Goal: Task Accomplishment & Management: Complete application form

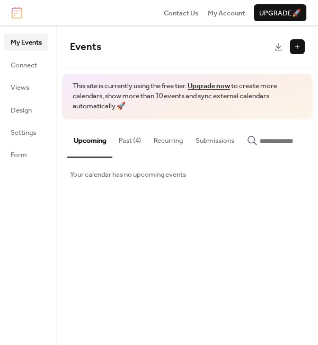
click at [297, 52] on button at bounding box center [297, 46] width 15 height 15
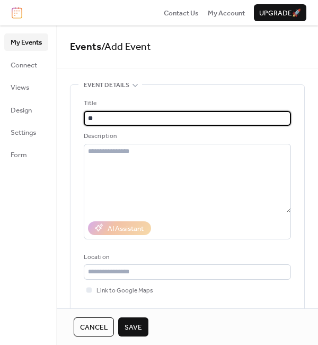
type input "*"
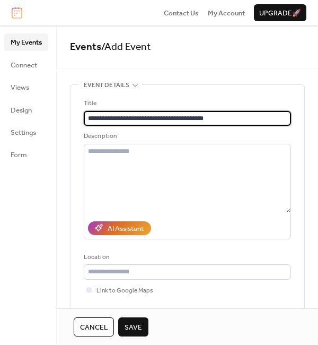
type input "**********"
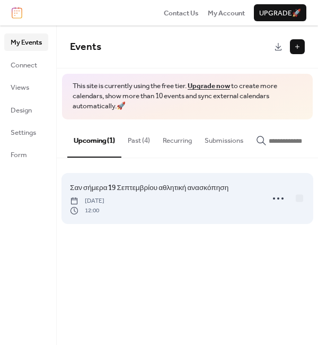
click at [218, 194] on link "Σαν σήμερα 19 Σεπτεμβρίου αθλητική ανασκόπηση" at bounding box center [149, 188] width 159 height 12
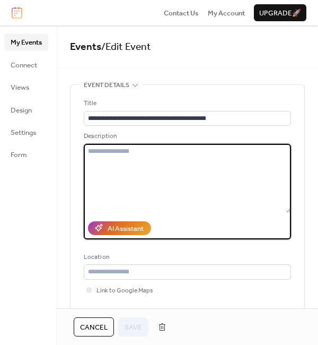
click at [138, 173] on textarea at bounding box center [187, 178] width 207 height 69
type textarea "*"
paste textarea "**********"
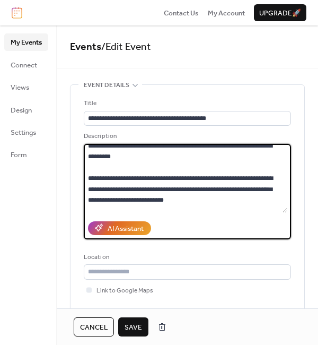
scroll to position [301, 0]
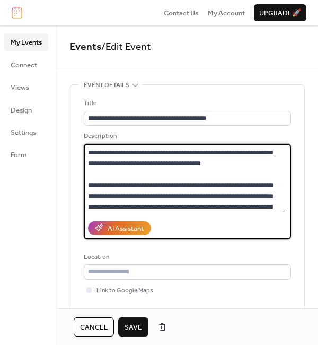
click at [123, 196] on textarea at bounding box center [186, 178] width 204 height 69
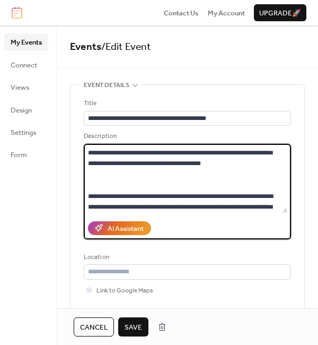
scroll to position [324, 0]
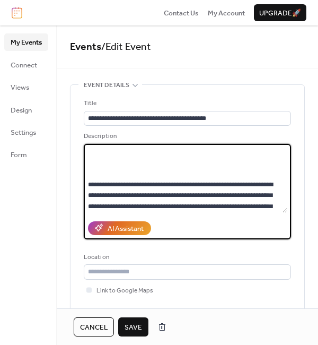
paste textarea "**********"
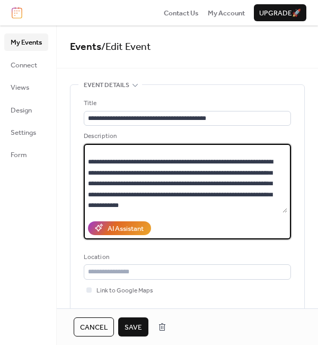
scroll to position [526, 0]
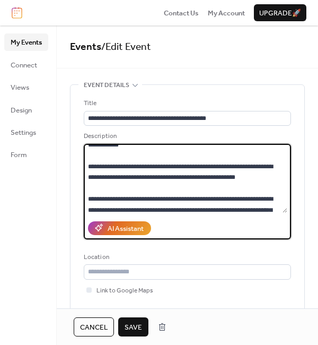
click at [186, 178] on textarea at bounding box center [186, 178] width 204 height 69
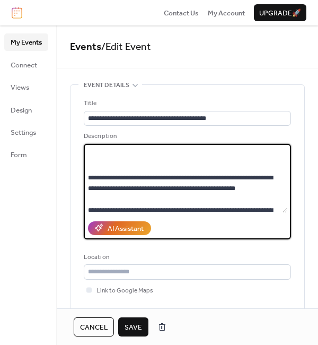
scroll to position [547, 0]
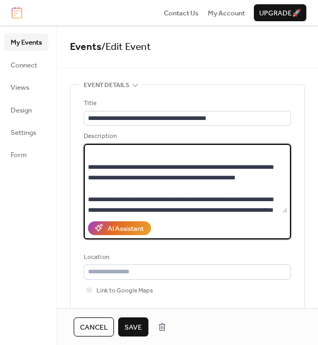
paste textarea "**********"
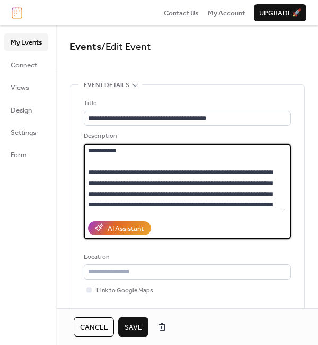
scroll to position [0, 0]
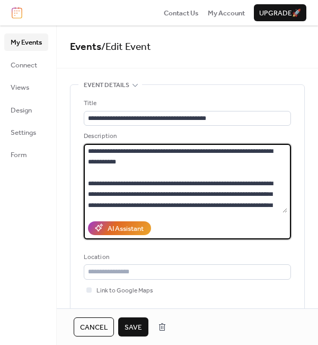
click at [89, 150] on textarea at bounding box center [186, 178] width 204 height 69
click at [92, 159] on textarea at bounding box center [186, 178] width 204 height 69
paste textarea "**********"
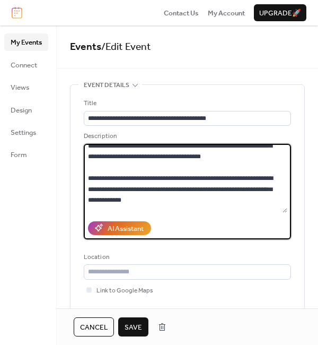
scroll to position [301, 0]
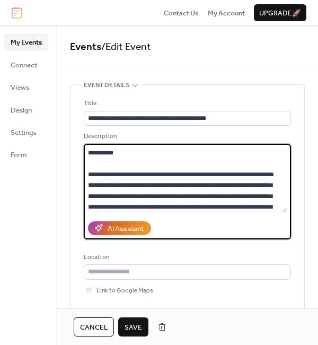
drag, startPoint x: 105, startPoint y: 166, endPoint x: 140, endPoint y: 181, distance: 38.3
click at [140, 181] on textarea at bounding box center [186, 178] width 204 height 69
paste textarea "**********"
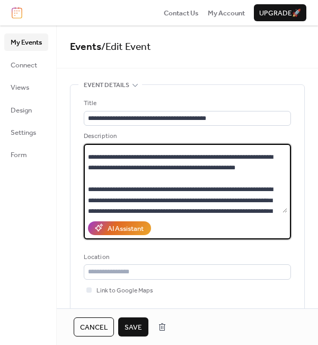
scroll to position [707, 0]
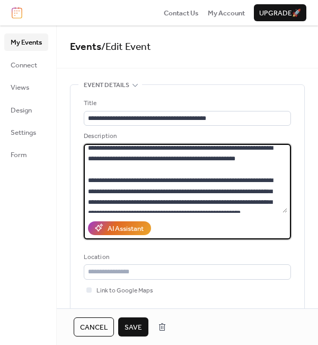
click at [187, 182] on textarea at bounding box center [186, 178] width 204 height 69
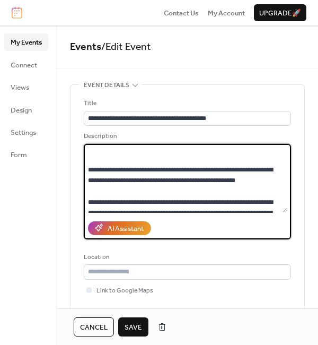
scroll to position [728, 0]
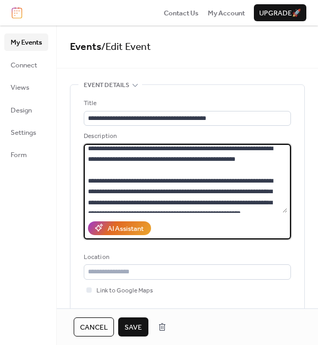
paste textarea "**********"
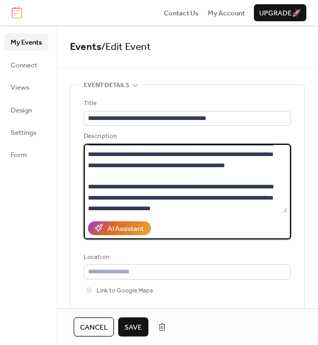
scroll to position [1134, 0]
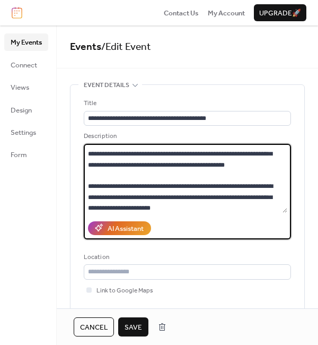
click at [285, 171] on textarea at bounding box center [186, 178] width 204 height 69
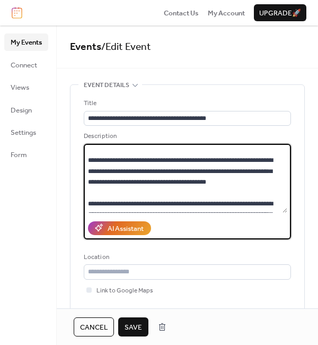
click at [225, 181] on textarea at bounding box center [186, 178] width 204 height 69
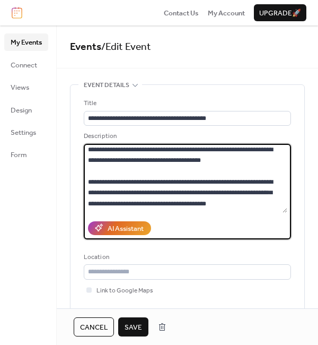
scroll to position [1095, 0]
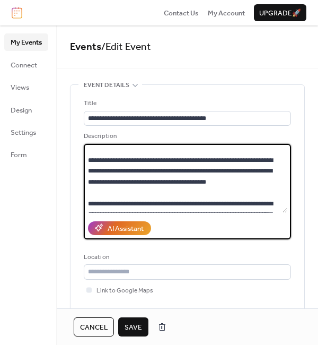
paste textarea "**********"
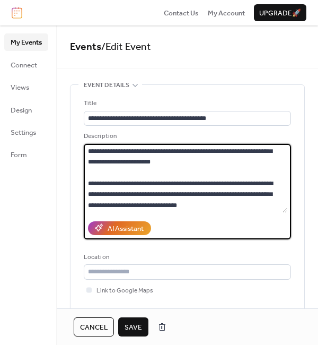
scroll to position [1331, 0]
click at [223, 183] on textarea at bounding box center [186, 178] width 204 height 69
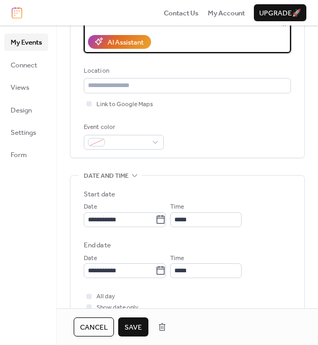
scroll to position [206, 0]
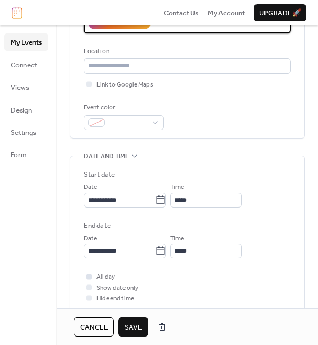
type textarea "**********"
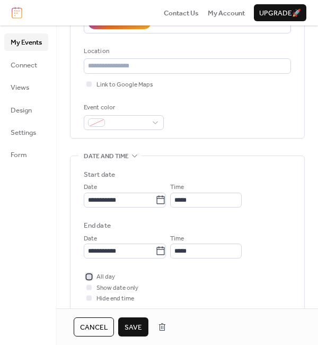
click at [90, 277] on div at bounding box center [88, 276] width 5 height 5
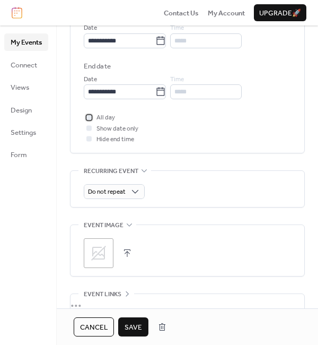
scroll to position [403, 0]
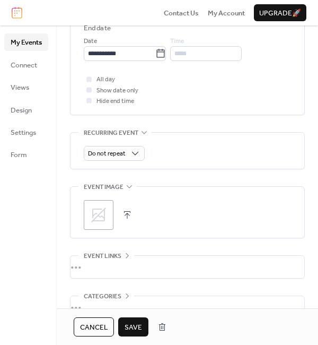
click at [96, 214] on icon at bounding box center [98, 214] width 17 height 17
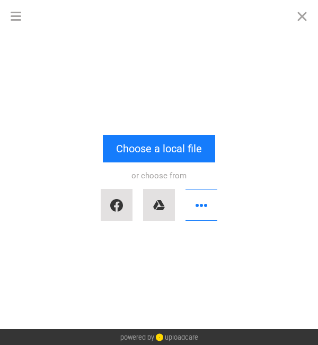
scroll to position [1340, 0]
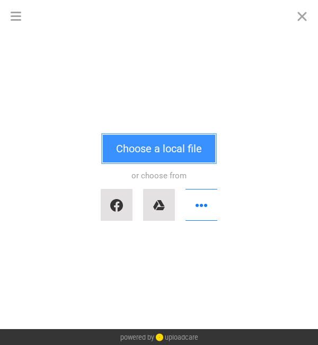
click at [148, 141] on button "Choose a local file" at bounding box center [159, 149] width 112 height 28
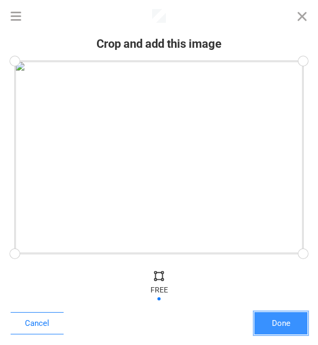
click at [289, 328] on button "Done" at bounding box center [281, 323] width 53 height 22
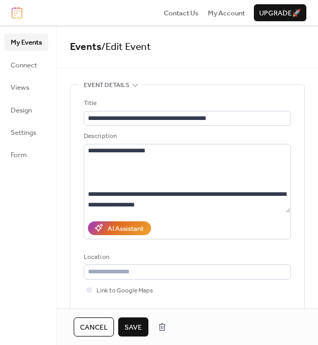
scroll to position [1362, 0]
click at [138, 325] on span "Save" at bounding box center [134, 327] width 18 height 11
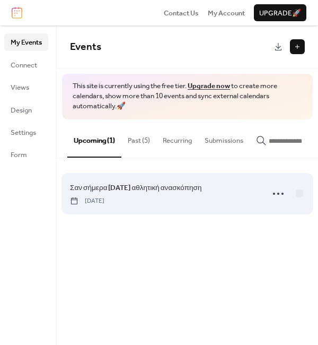
click at [202, 189] on span "Σαν σήμερα [DATE] αθλητική ανασκόπηση" at bounding box center [136, 188] width 132 height 11
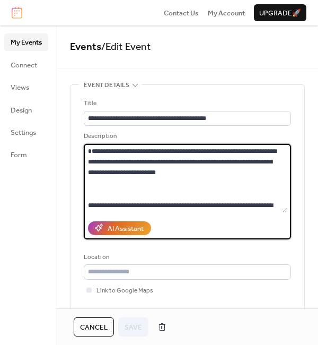
drag, startPoint x: 240, startPoint y: 183, endPoint x: 88, endPoint y: 161, distance: 153.3
click at [88, 161] on textarea at bounding box center [186, 178] width 204 height 69
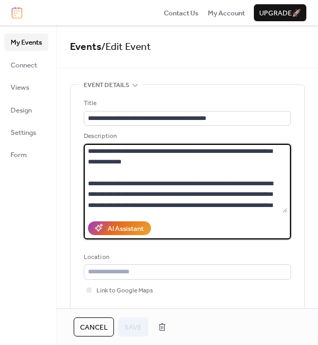
scroll to position [473, 0]
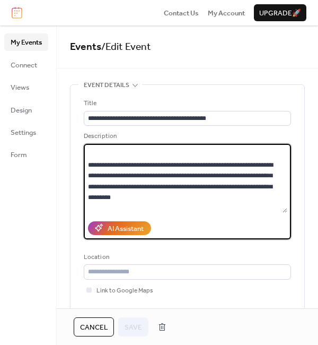
drag, startPoint x: 89, startPoint y: 150, endPoint x: 118, endPoint y: 164, distance: 31.8
click at [118, 163] on textarea at bounding box center [186, 178] width 204 height 69
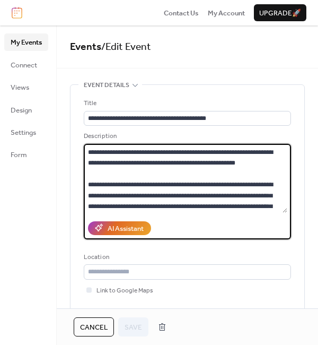
scroll to position [752, 0]
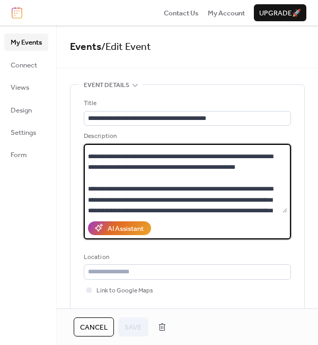
drag, startPoint x: 89, startPoint y: 153, endPoint x: 170, endPoint y: 197, distance: 92.8
click at [170, 197] on textarea at bounding box center [186, 178] width 204 height 69
click at [256, 187] on textarea at bounding box center [186, 178] width 204 height 69
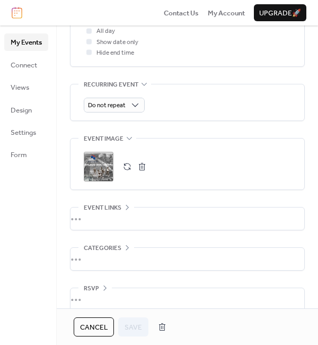
scroll to position [465, 0]
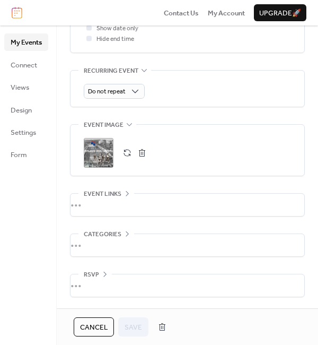
click at [127, 324] on div "Cancel Save" at bounding box center [123, 326] width 98 height 19
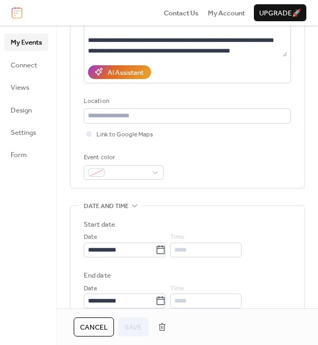
scroll to position [0, 0]
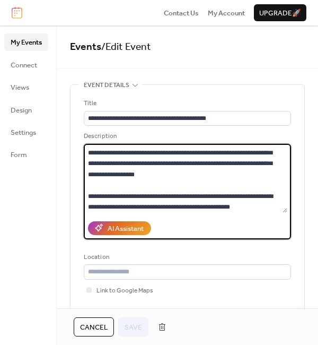
click at [188, 185] on textarea at bounding box center [186, 178] width 204 height 69
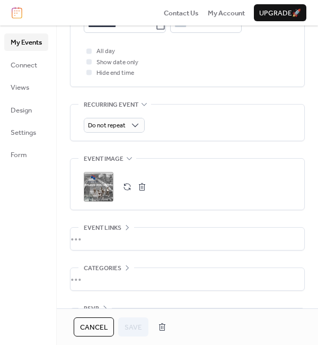
scroll to position [432, 0]
